Goal: Navigation & Orientation: Understand site structure

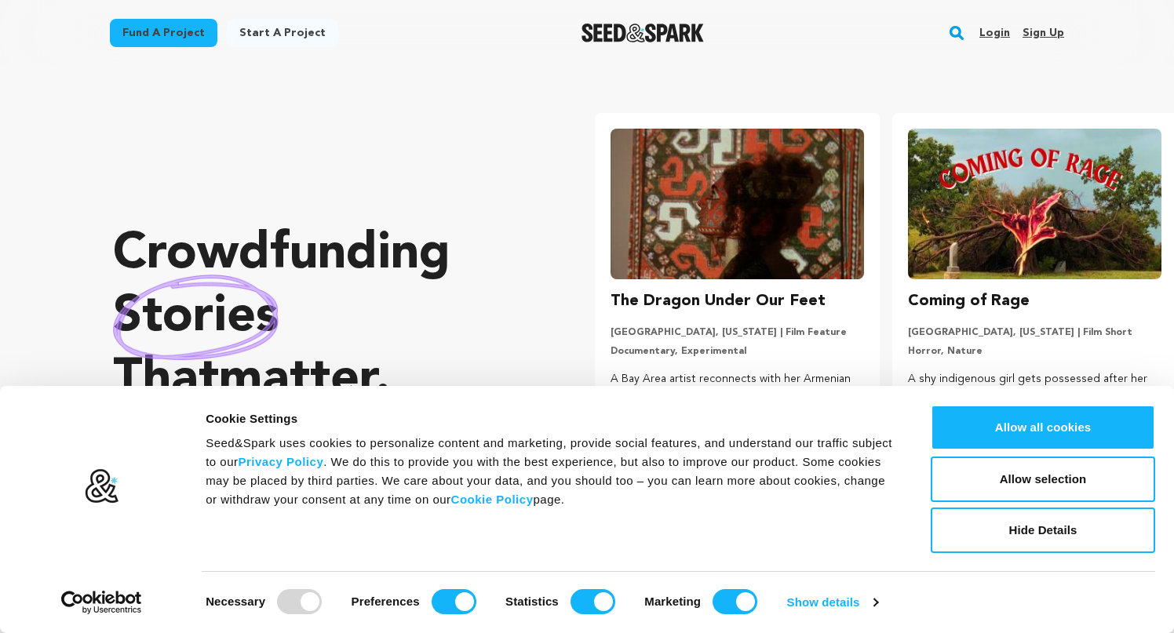
scroll to position [0, 310]
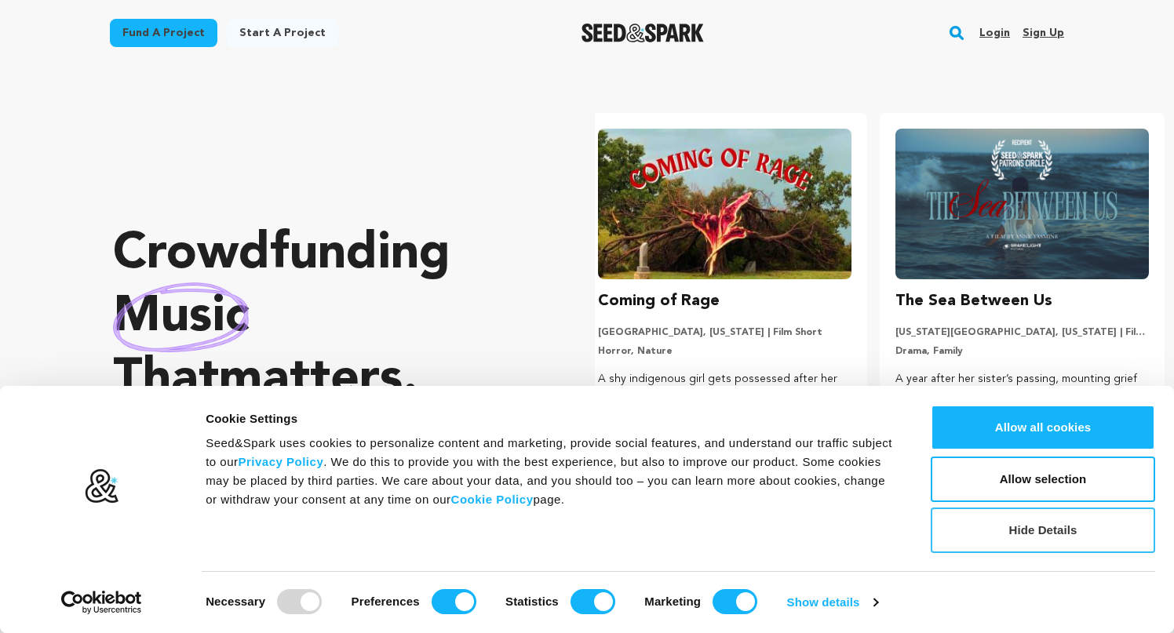
click at [1091, 541] on button "Hide Details" at bounding box center [1042, 530] width 224 height 45
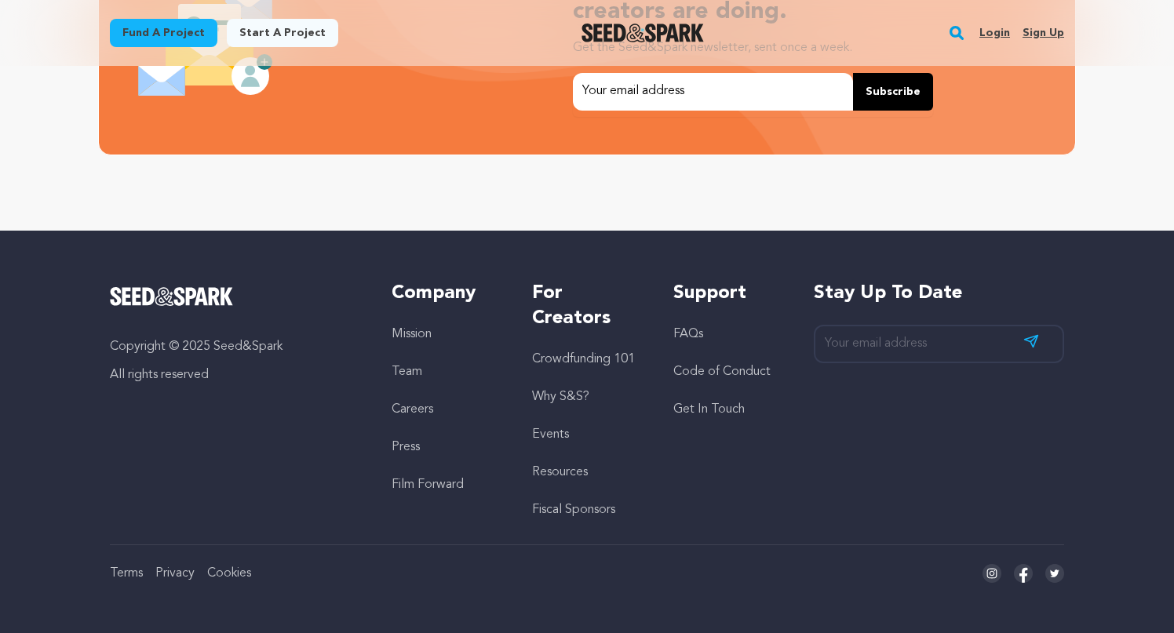
click at [564, 473] on link "Resources" at bounding box center [560, 472] width 56 height 13
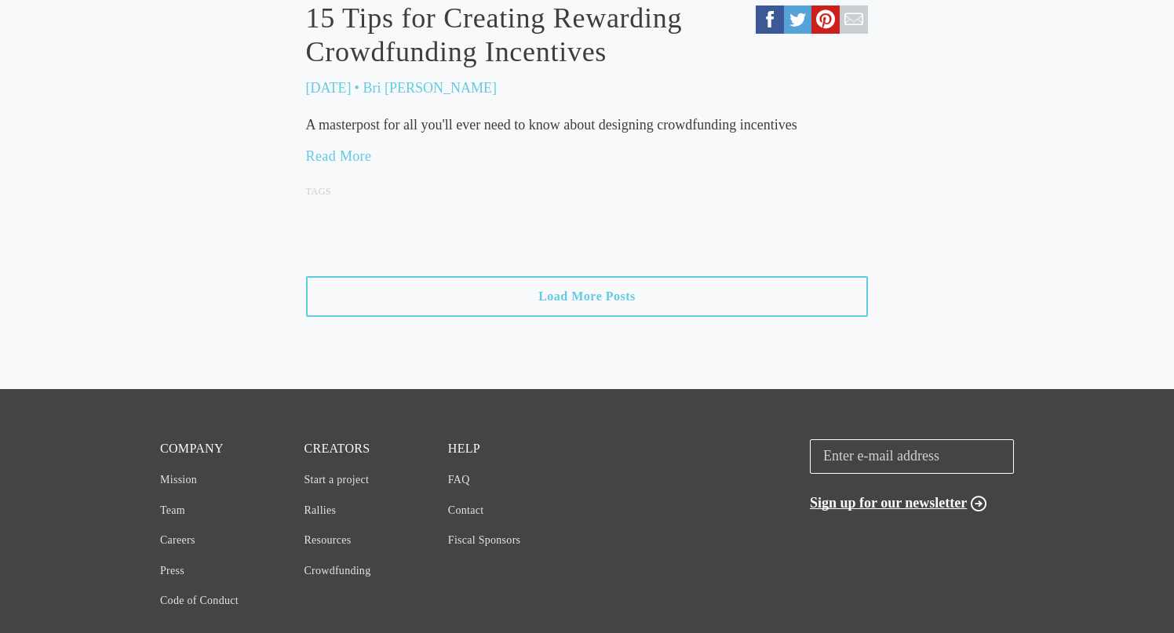
scroll to position [1855, 0]
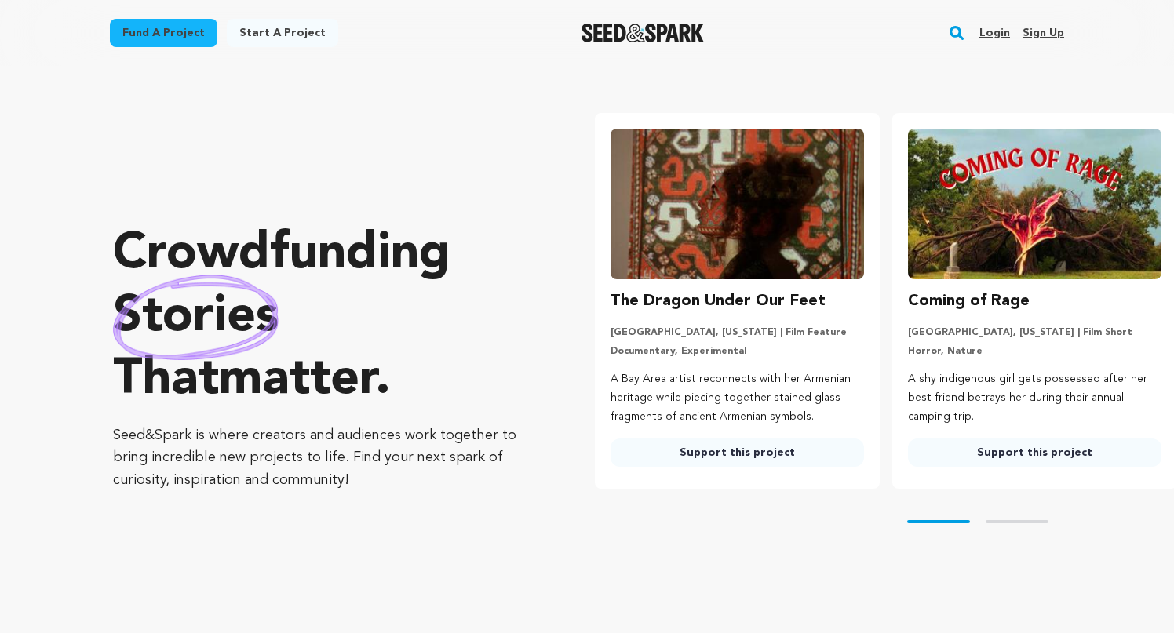
scroll to position [3427, 0]
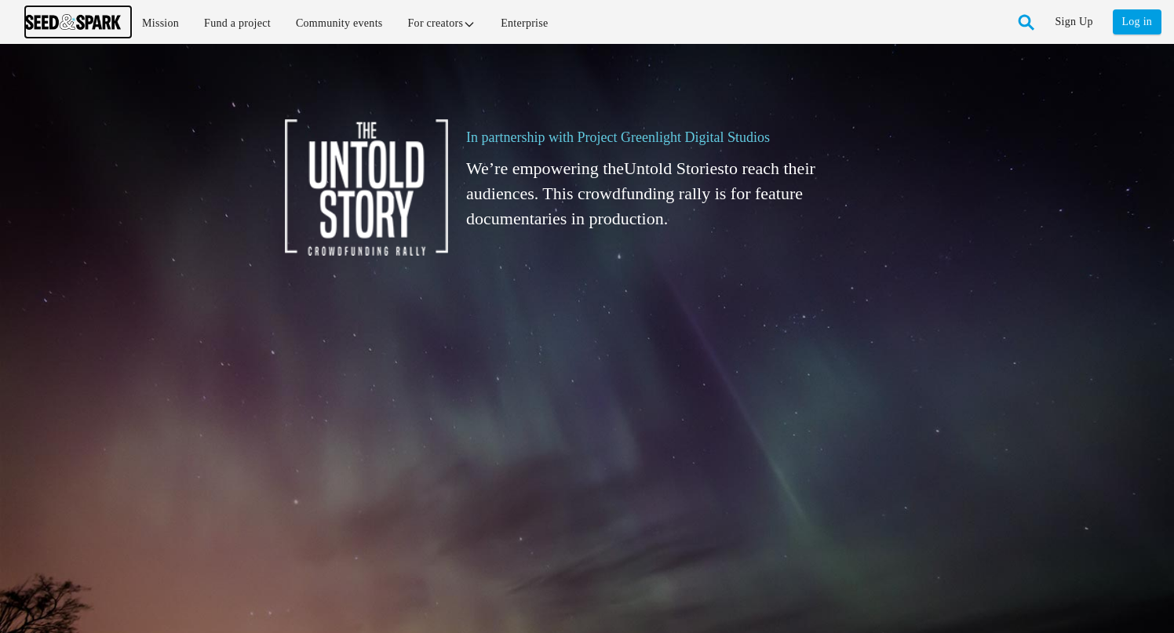
click at [91, 20] on img at bounding box center [73, 22] width 96 height 16
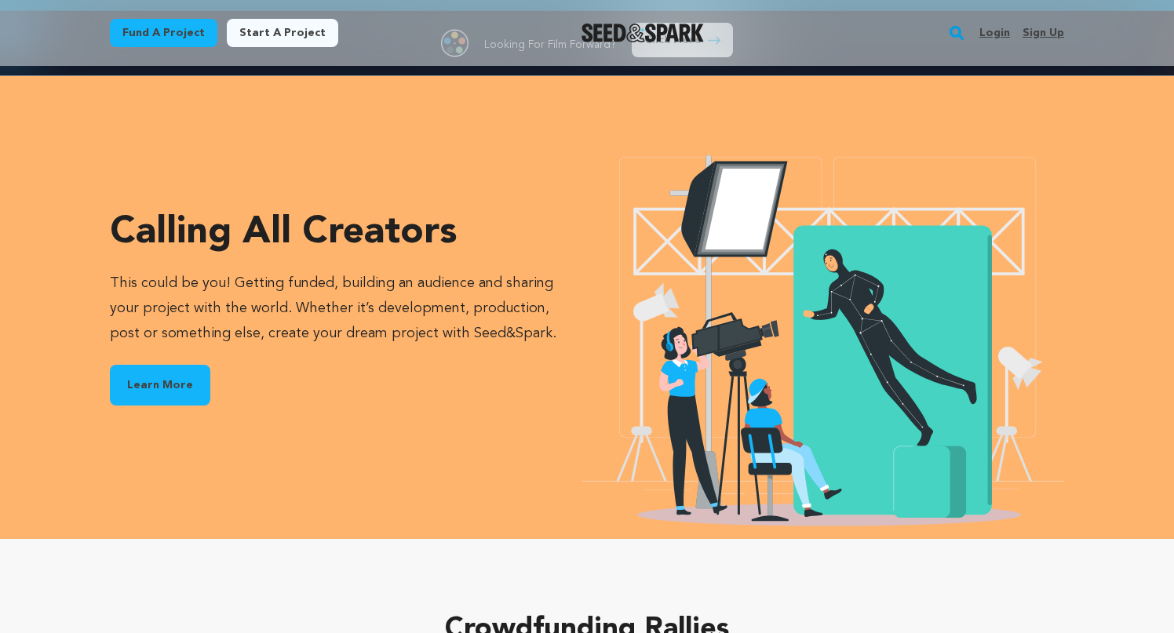
scroll to position [2165, 0]
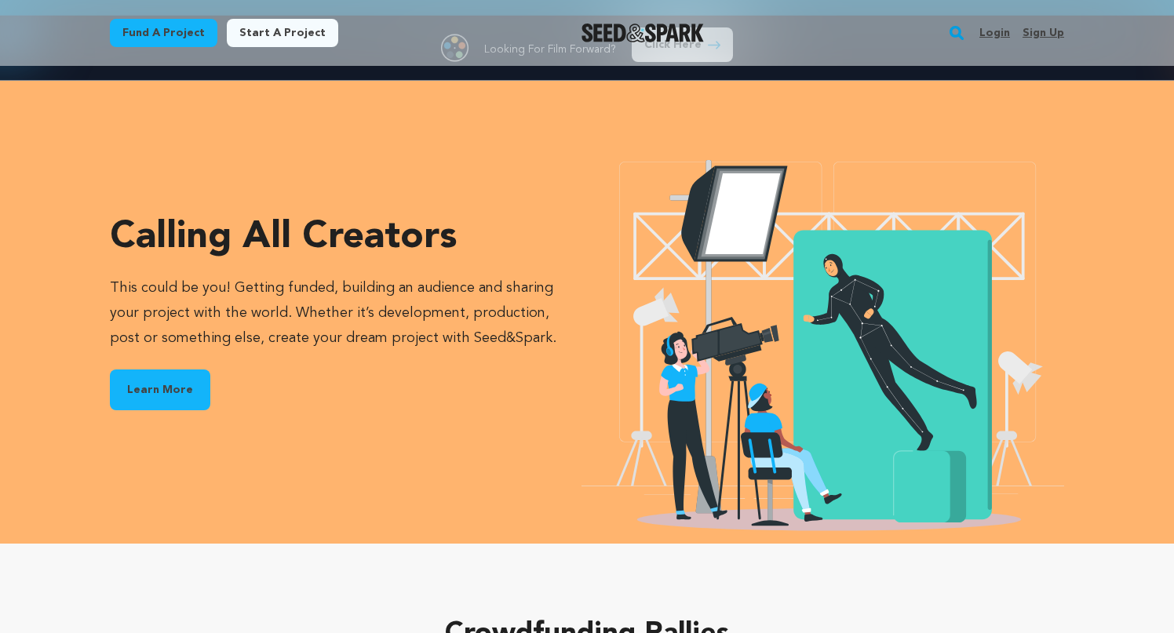
click at [166, 404] on link "Learn More" at bounding box center [160, 389] width 100 height 41
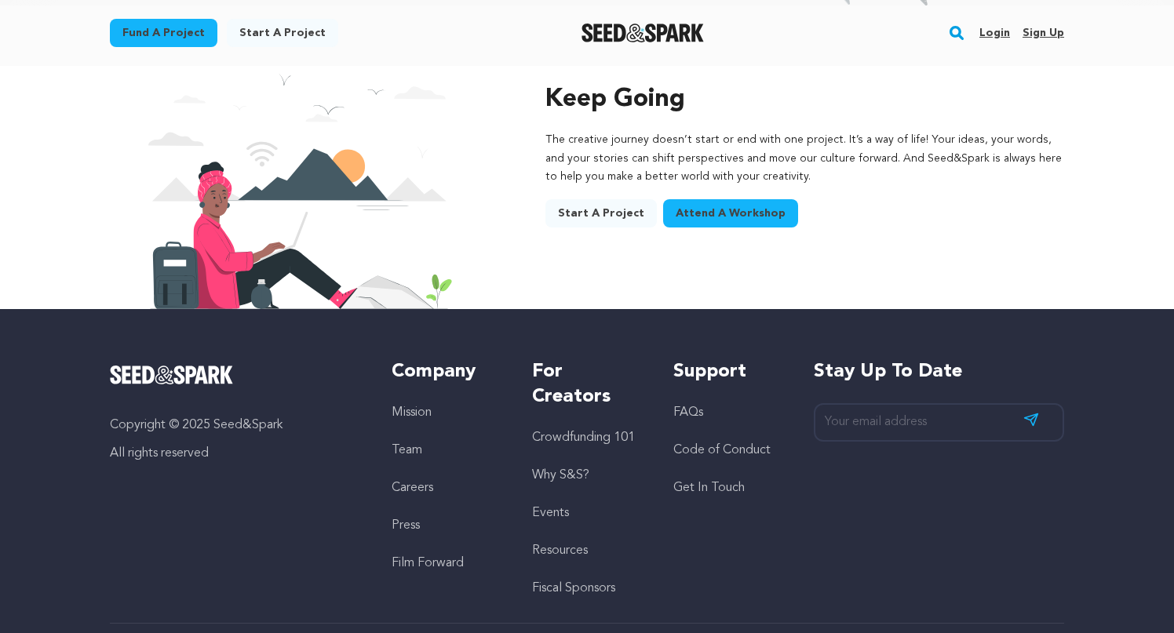
scroll to position [2564, 0]
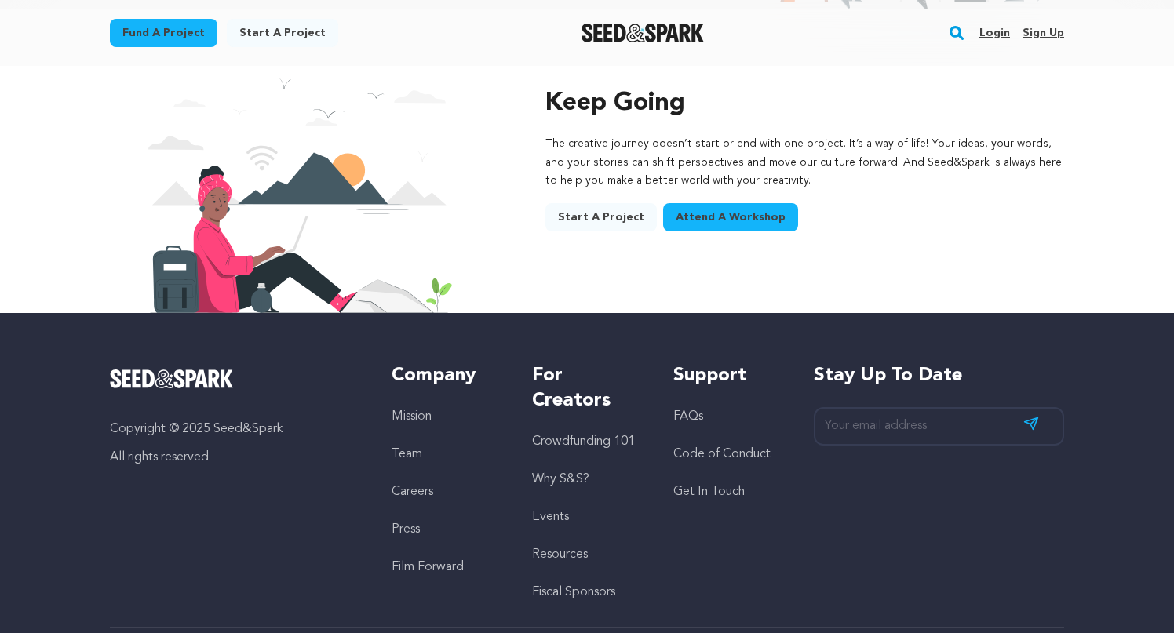
click at [581, 586] on link "Fiscal Sponsors" at bounding box center [573, 592] width 83 height 13
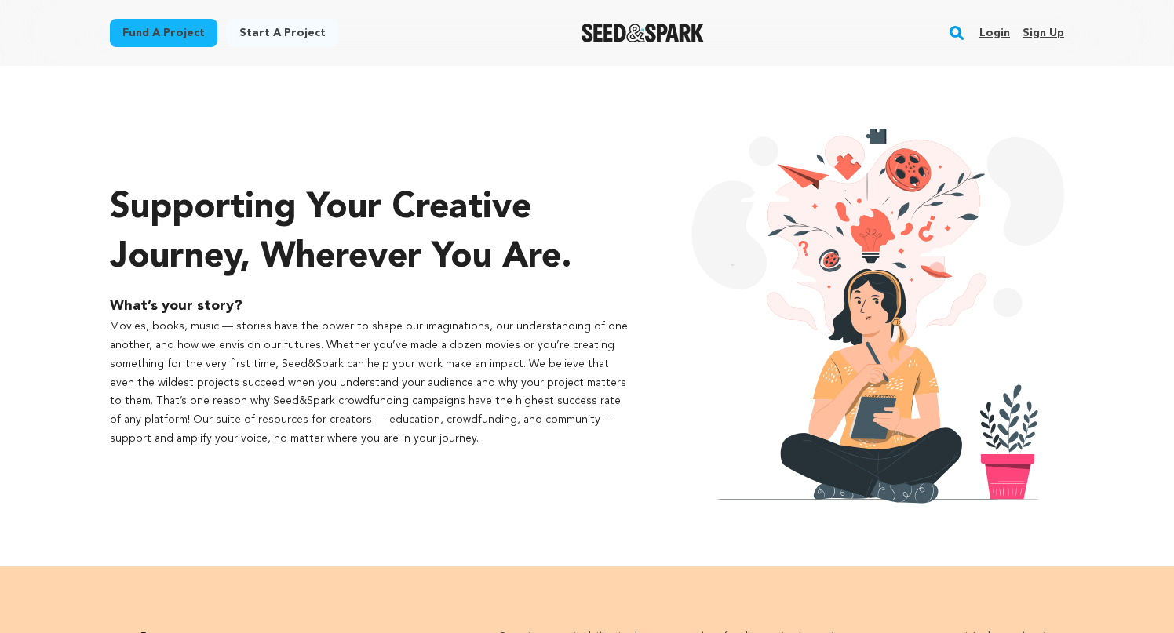
click at [661, 25] on img "Seed&Spark Homepage" at bounding box center [642, 33] width 123 height 19
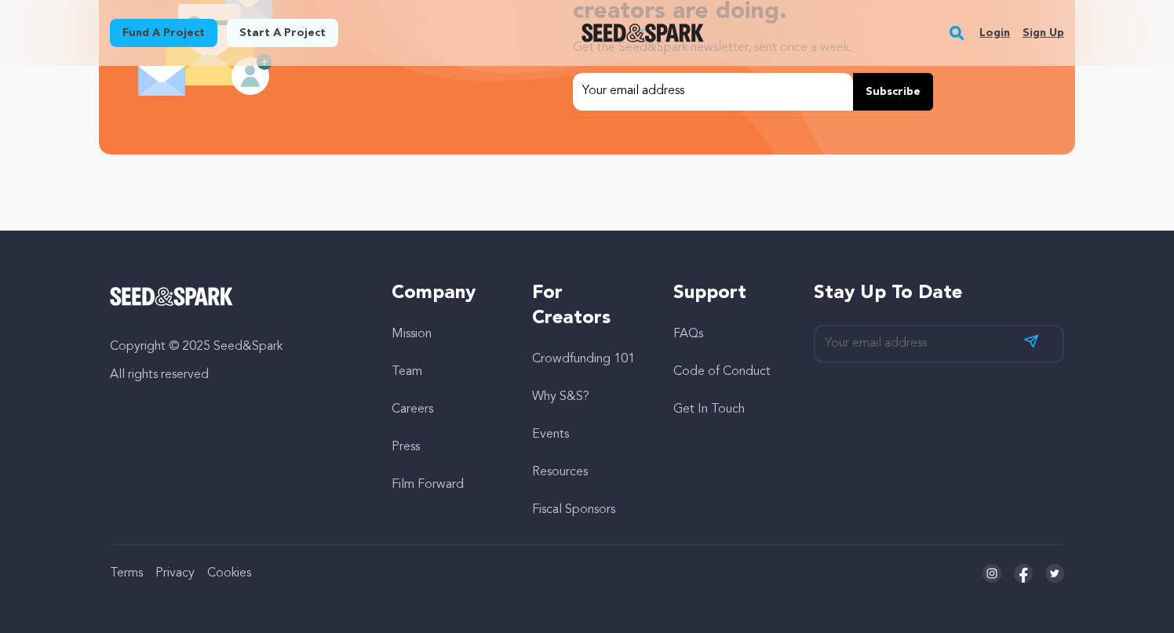
scroll to position [0, 310]
